Goal: Information Seeking & Learning: Understand process/instructions

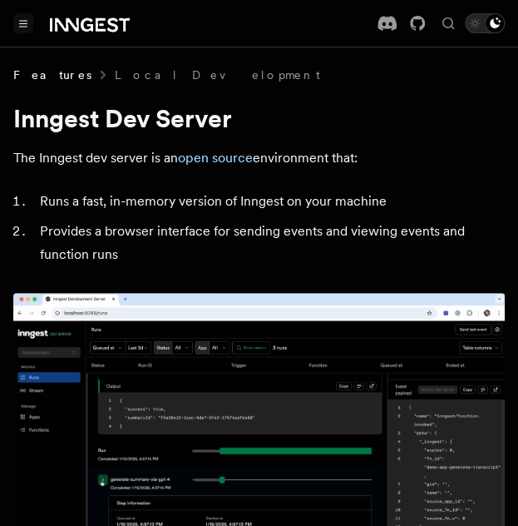
click at [23, 17] on button "Toggle navigation" at bounding box center [23, 23] width 20 height 20
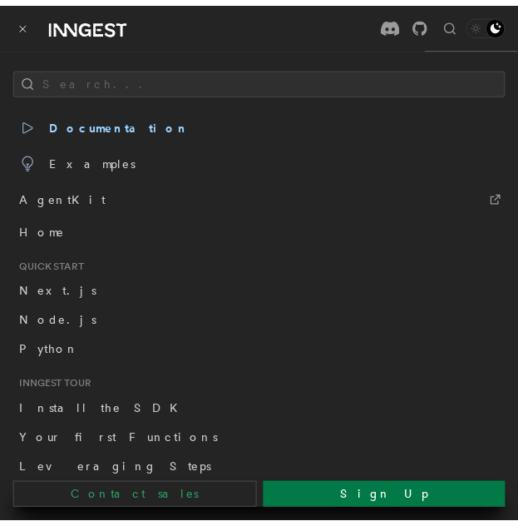
scroll to position [57, 0]
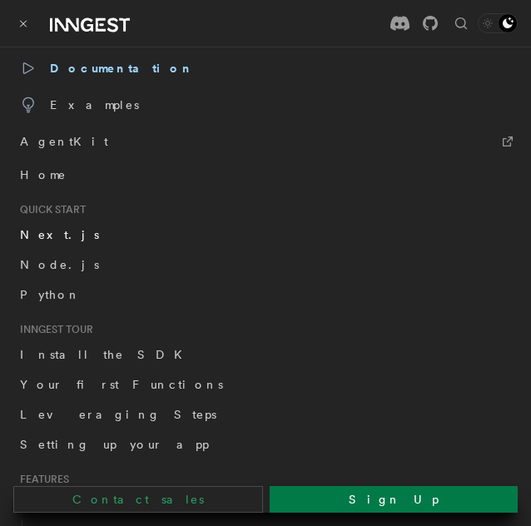
click at [41, 234] on span "Next.js" at bounding box center [59, 234] width 79 height 13
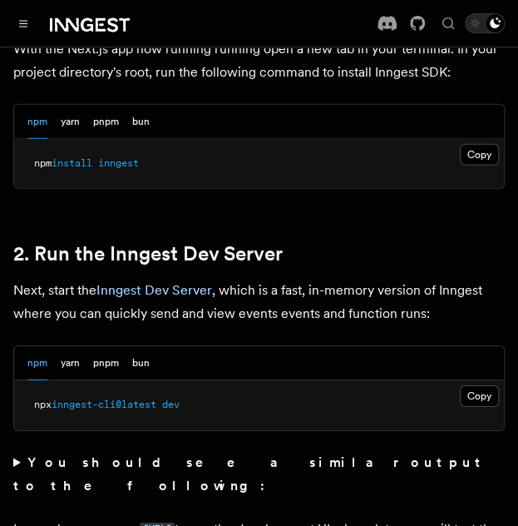
scroll to position [1170, 0]
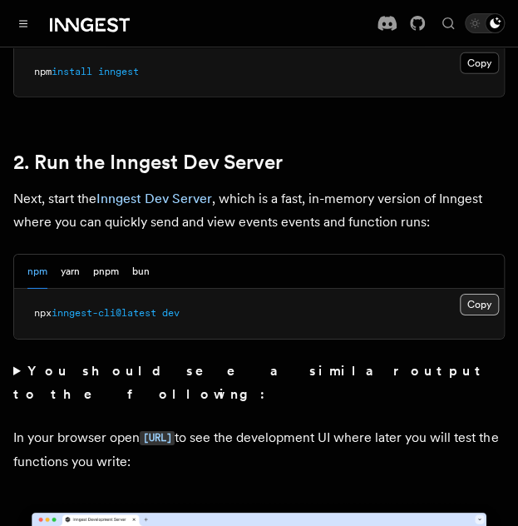
click at [472, 294] on button "Copy Copied" at bounding box center [479, 305] width 39 height 22
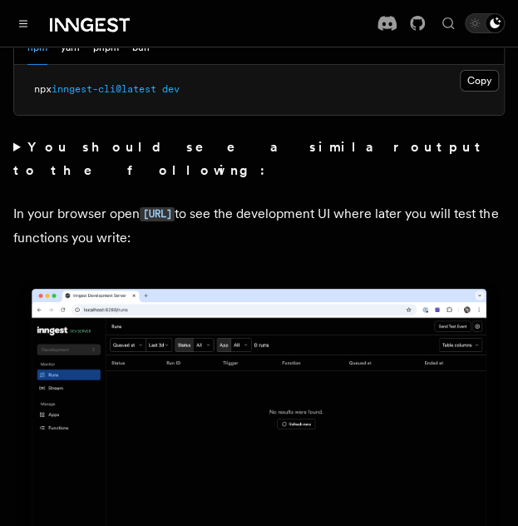
scroll to position [1389, 0]
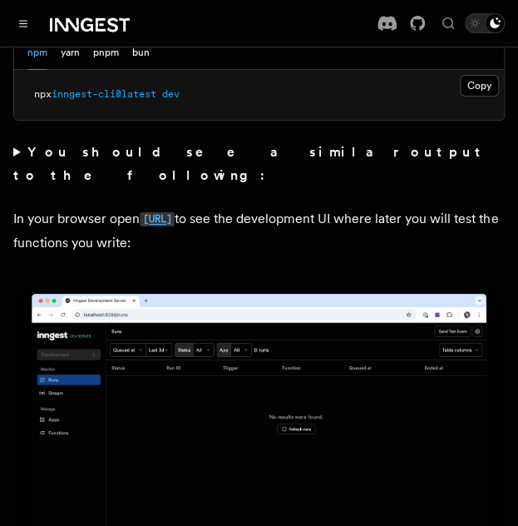
click at [148, 212] on code "[URL]" at bounding box center [157, 219] width 35 height 14
click at [175, 212] on code "[URL]" at bounding box center [157, 219] width 35 height 14
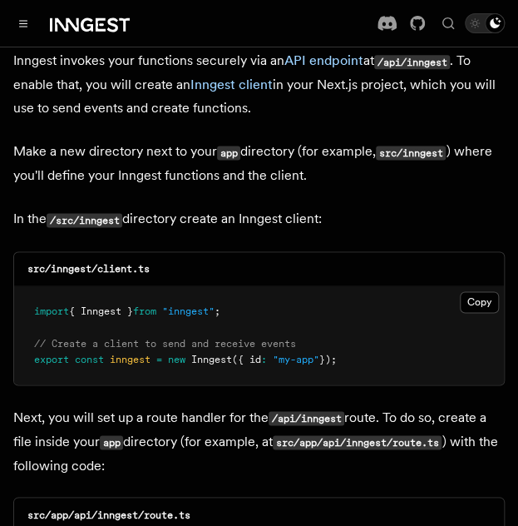
scroll to position [2020, 0]
click at [481, 291] on button "Copy Copied" at bounding box center [479, 302] width 39 height 22
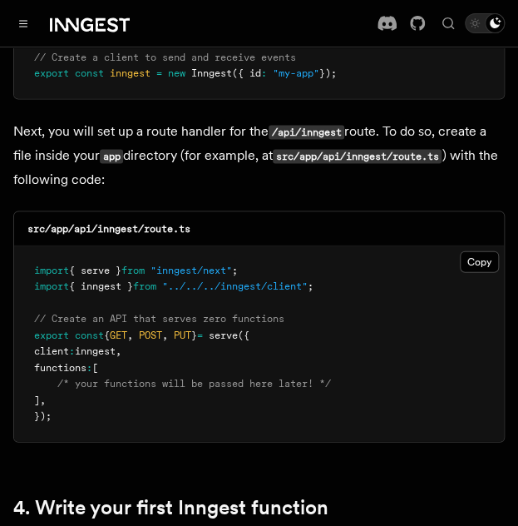
scroll to position [2307, 0]
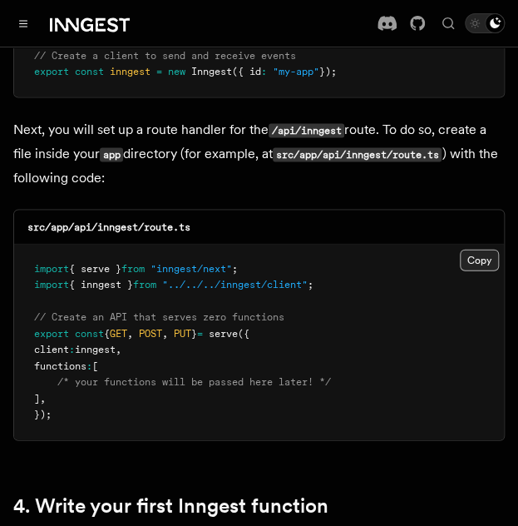
click at [482, 249] on button "Copy Copied" at bounding box center [479, 260] width 39 height 22
click at [476, 249] on button "Copy Copied" at bounding box center [479, 260] width 39 height 22
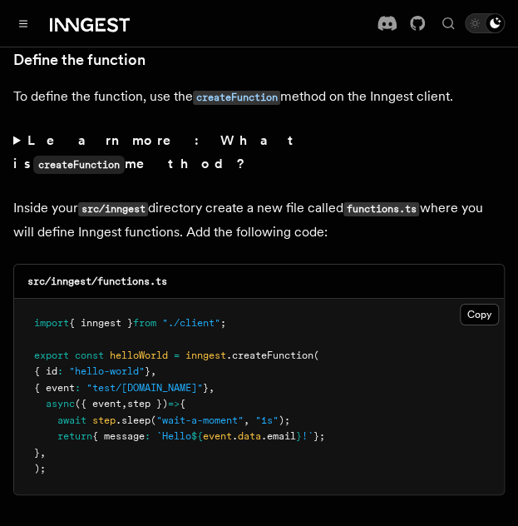
scroll to position [2893, 0]
drag, startPoint x: 178, startPoint y: 190, endPoint x: 97, endPoint y: 187, distance: 80.8
click at [97, 265] on div "src/inngest/functions.ts" at bounding box center [259, 282] width 490 height 34
copy code "functions.ts"
click at [481, 304] on button "Copy Copied" at bounding box center [479, 315] width 39 height 22
